Goal: Transaction & Acquisition: Purchase product/service

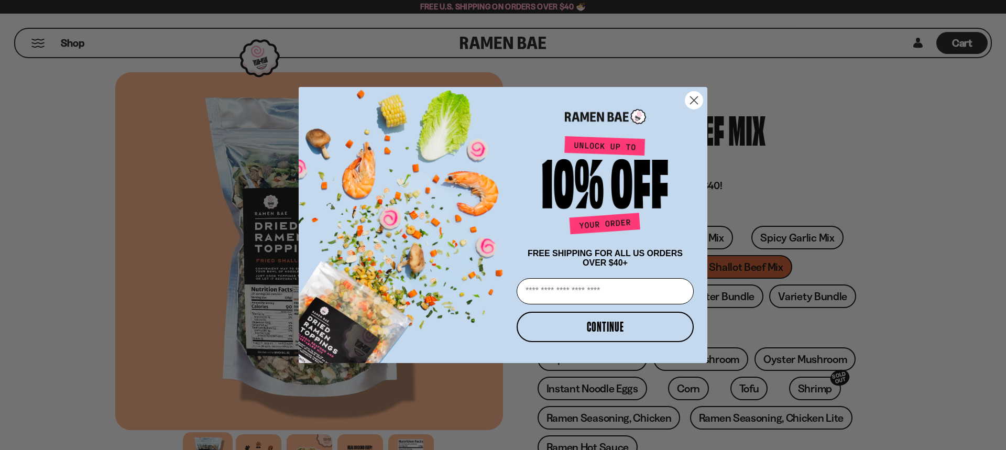
click at [694, 97] on icon "Close dialog" at bounding box center [693, 100] width 7 height 7
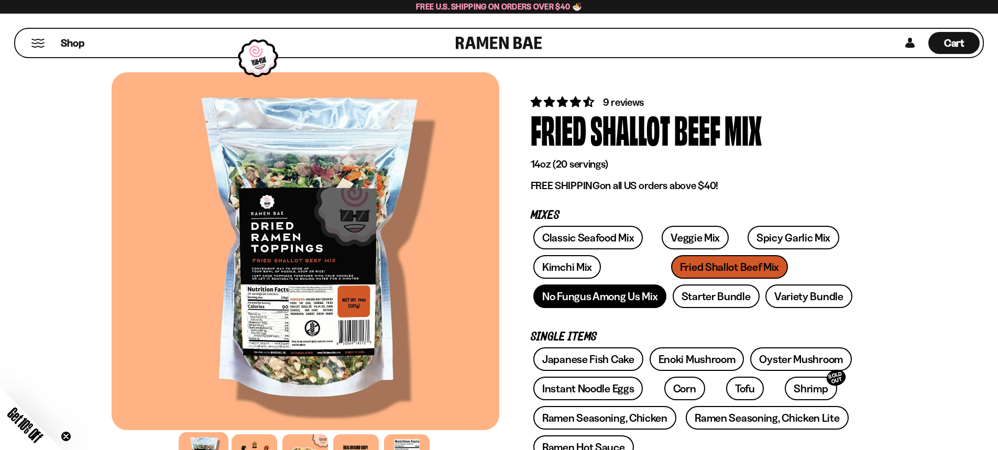
click at [608, 300] on link "No Fungus Among Us Mix" at bounding box center [599, 296] width 133 height 24
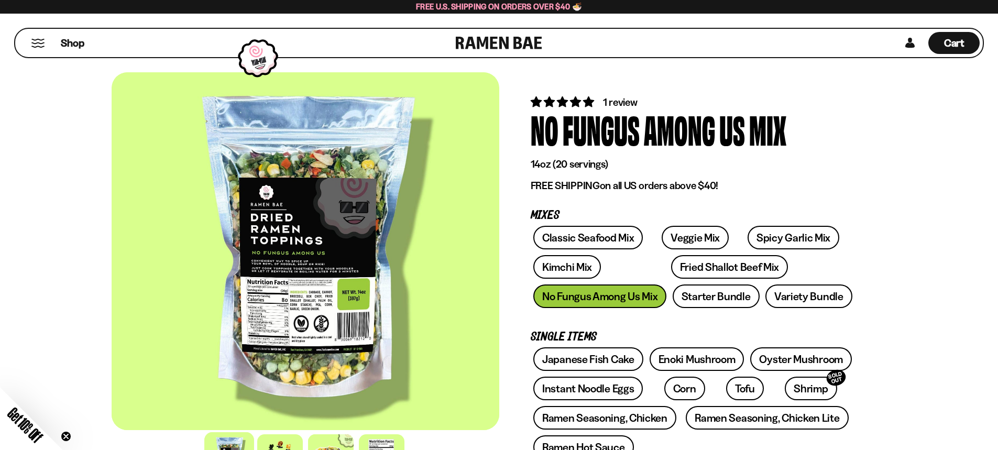
click at [279, 272] on div at bounding box center [306, 251] width 388 height 358
click at [708, 297] on link "Starter Bundle" at bounding box center [716, 296] width 87 height 24
